Goal: Find specific page/section: Find specific page/section

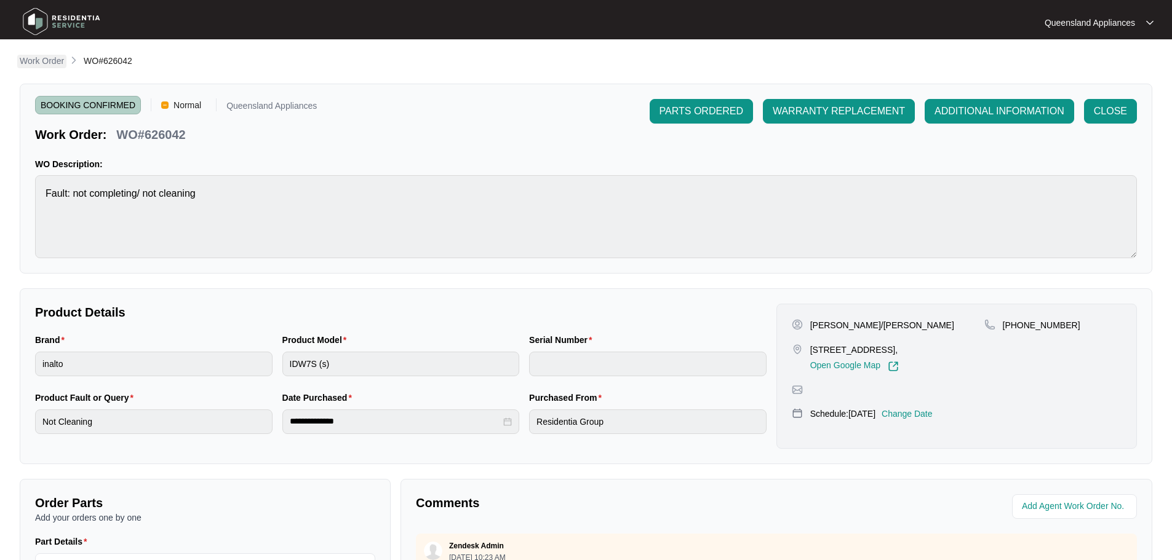
click at [44, 57] on p "Work Order" at bounding box center [42, 61] width 44 height 12
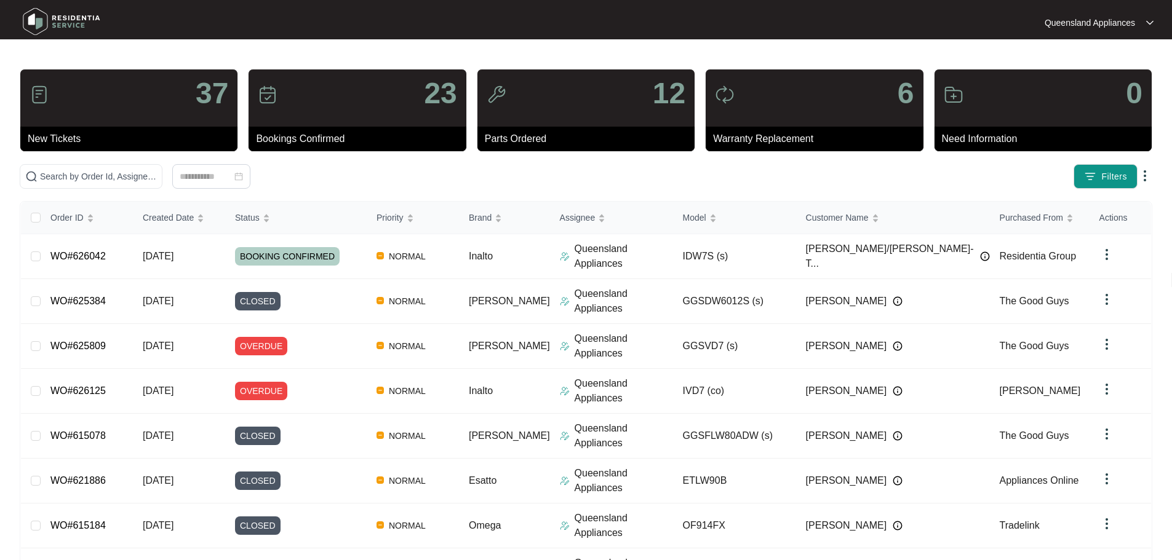
click at [154, 103] on div "37" at bounding box center [128, 98] width 217 height 57
click at [100, 139] on p "New Tickets" at bounding box center [133, 139] width 210 height 15
click at [44, 140] on p "New Tickets" at bounding box center [133, 139] width 210 height 15
drag, startPoint x: 191, startPoint y: 87, endPoint x: 209, endPoint y: 92, distance: 17.8
click at [191, 88] on div "37" at bounding box center [128, 98] width 217 height 57
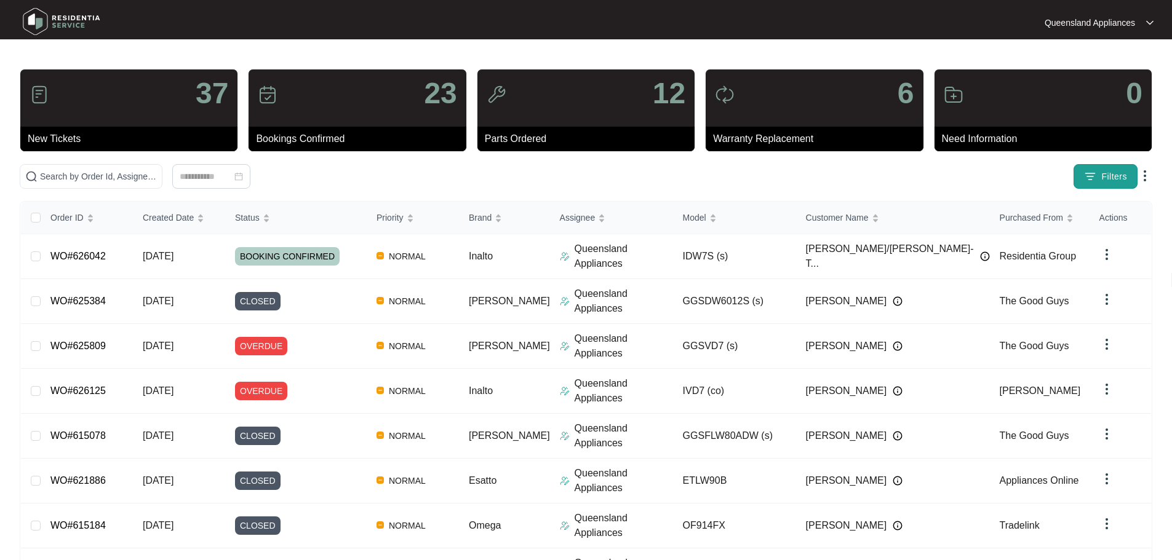
click at [576, 180] on span "Filters" at bounding box center [1114, 176] width 26 height 13
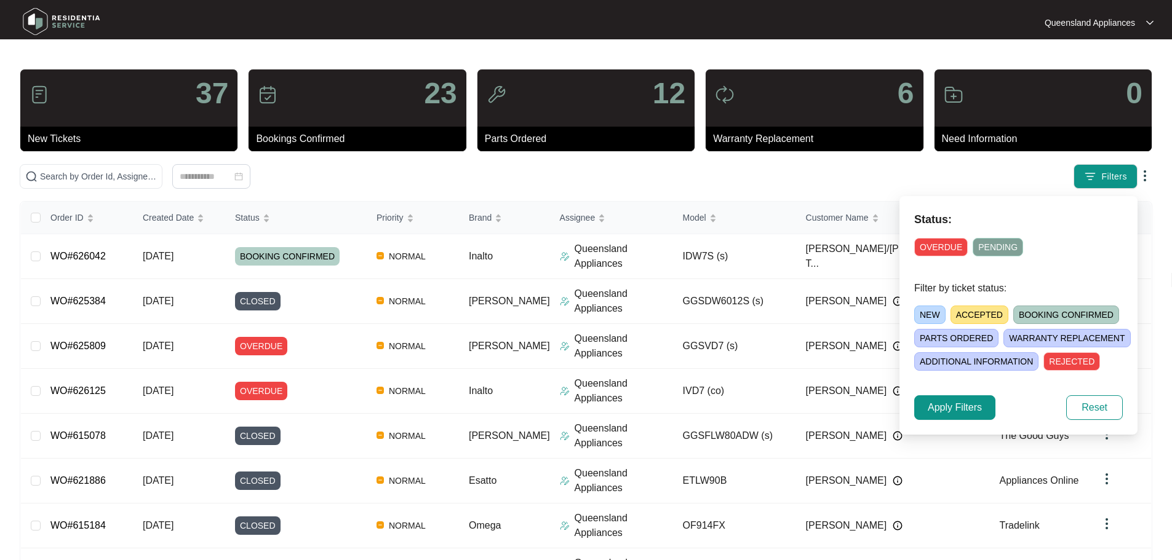
click at [576, 313] on span "NEW" at bounding box center [929, 315] width 31 height 18
click at [576, 404] on span "Apply Filters" at bounding box center [955, 407] width 54 height 15
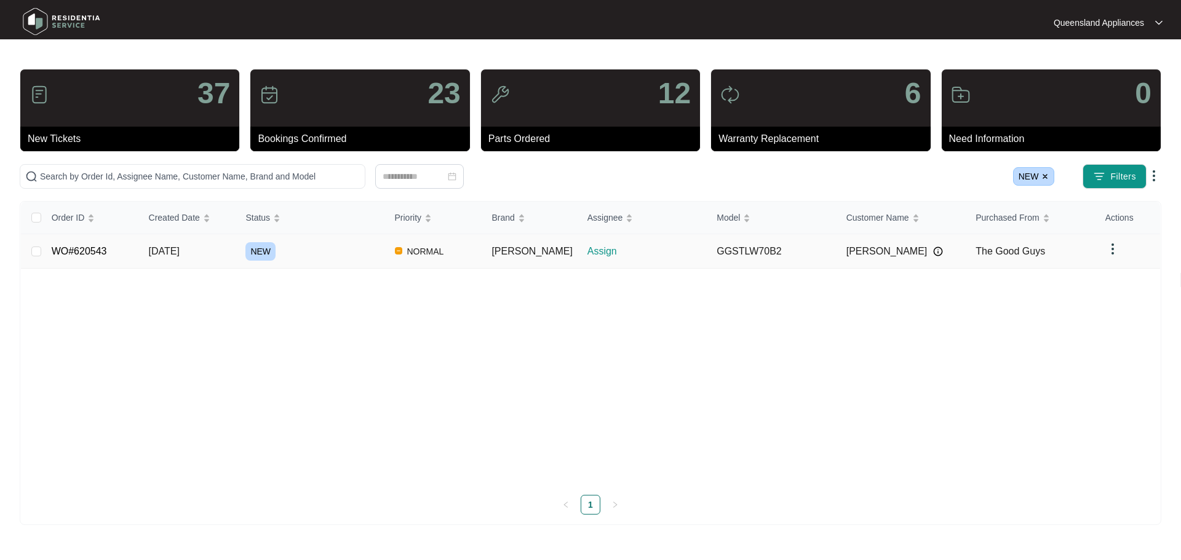
click at [372, 248] on div "NEW" at bounding box center [314, 251] width 139 height 18
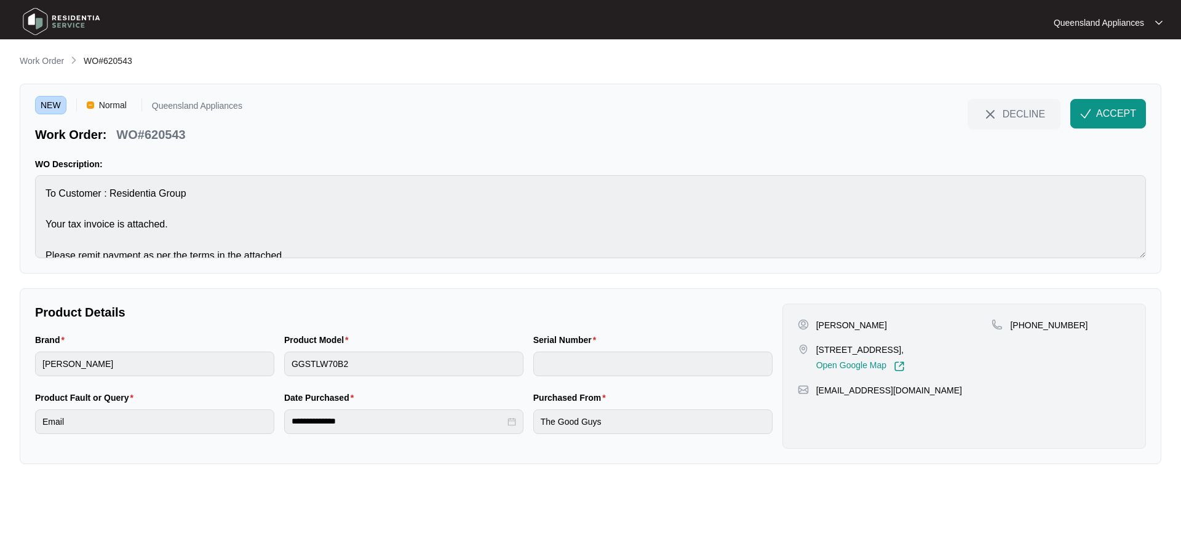
click at [33, 28] on img at bounding box center [61, 21] width 86 height 37
